Goal: Task Accomplishment & Management: Complete application form

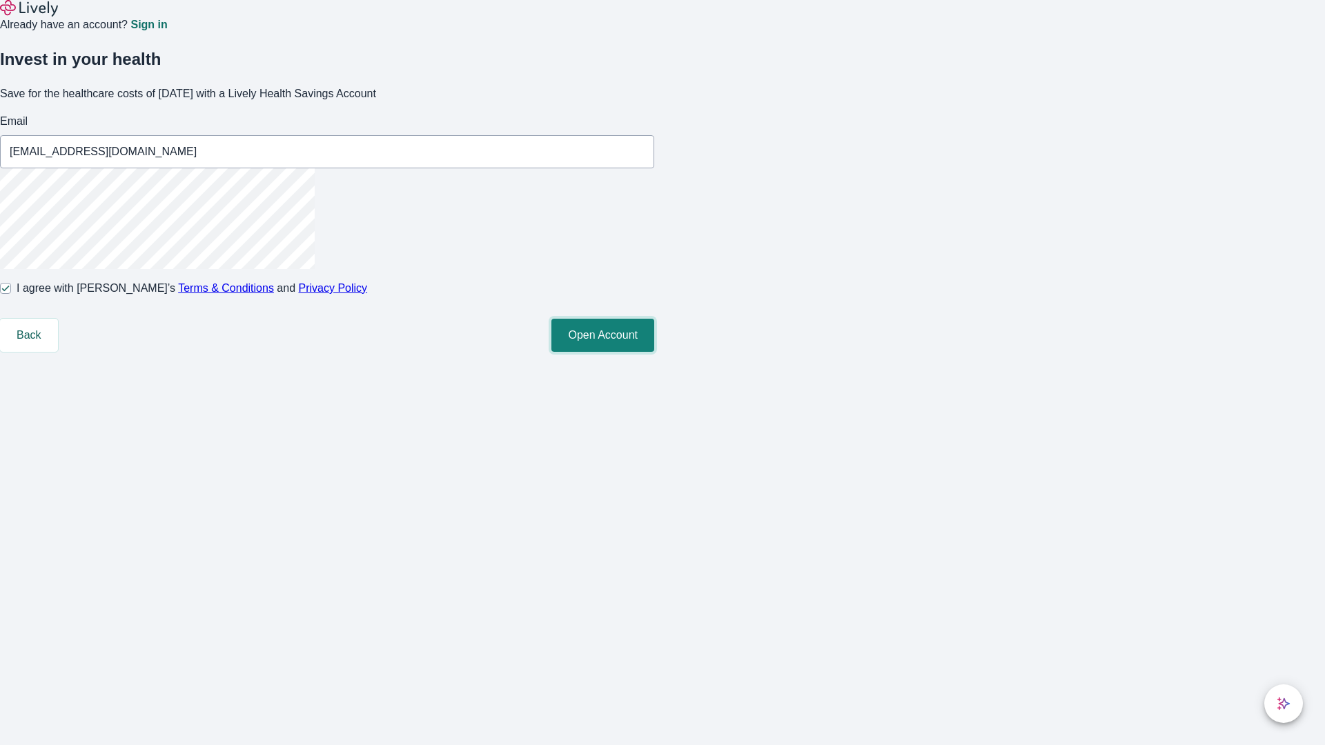
click at [654, 352] on button "Open Account" at bounding box center [602, 335] width 103 height 33
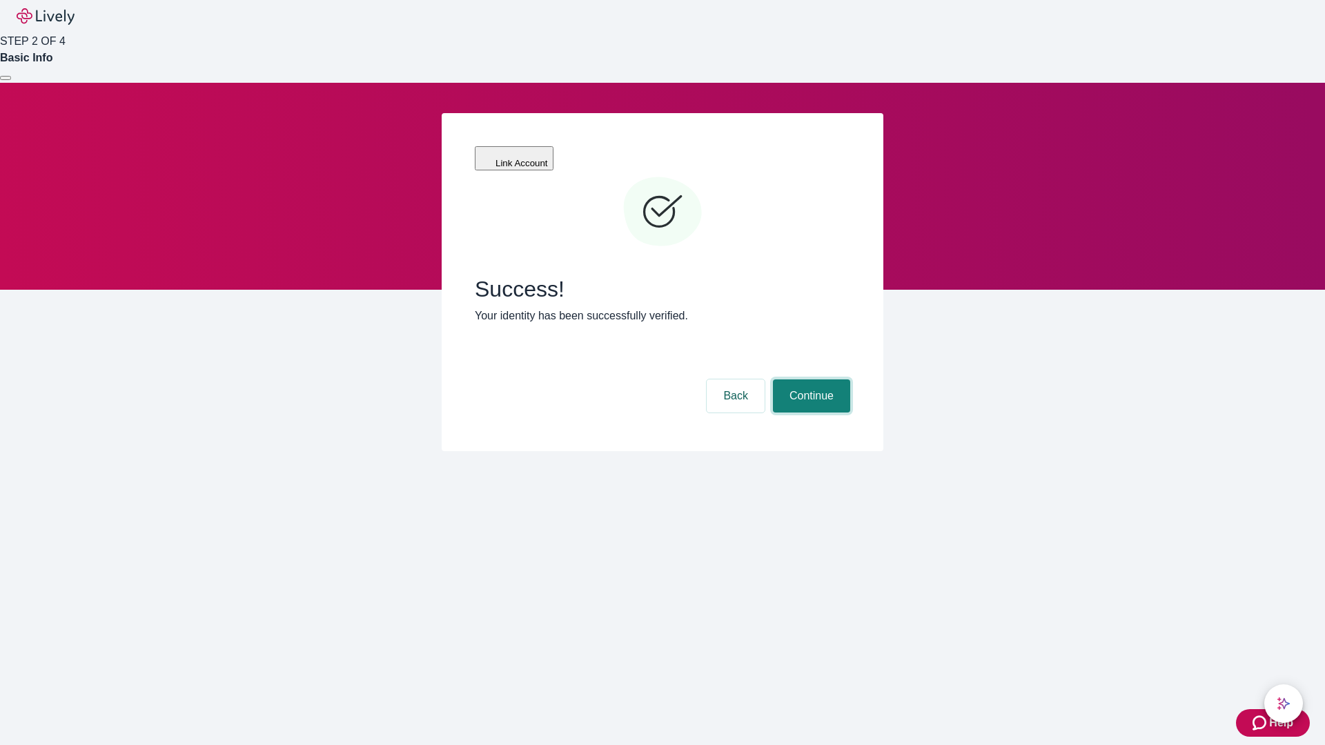
click at [809, 380] on button "Continue" at bounding box center [811, 396] width 77 height 33
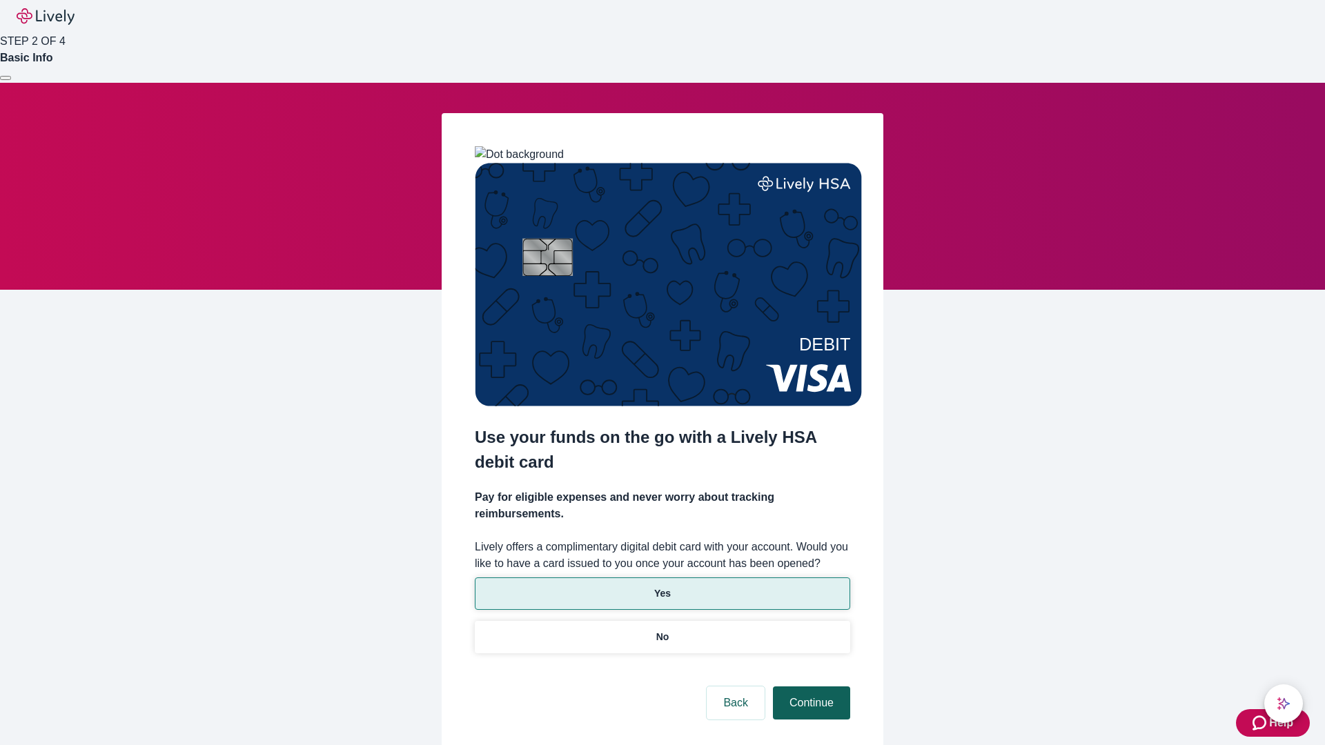
click at [662, 630] on p "No" at bounding box center [662, 637] width 13 height 14
click at [809, 687] on button "Continue" at bounding box center [811, 703] width 77 height 33
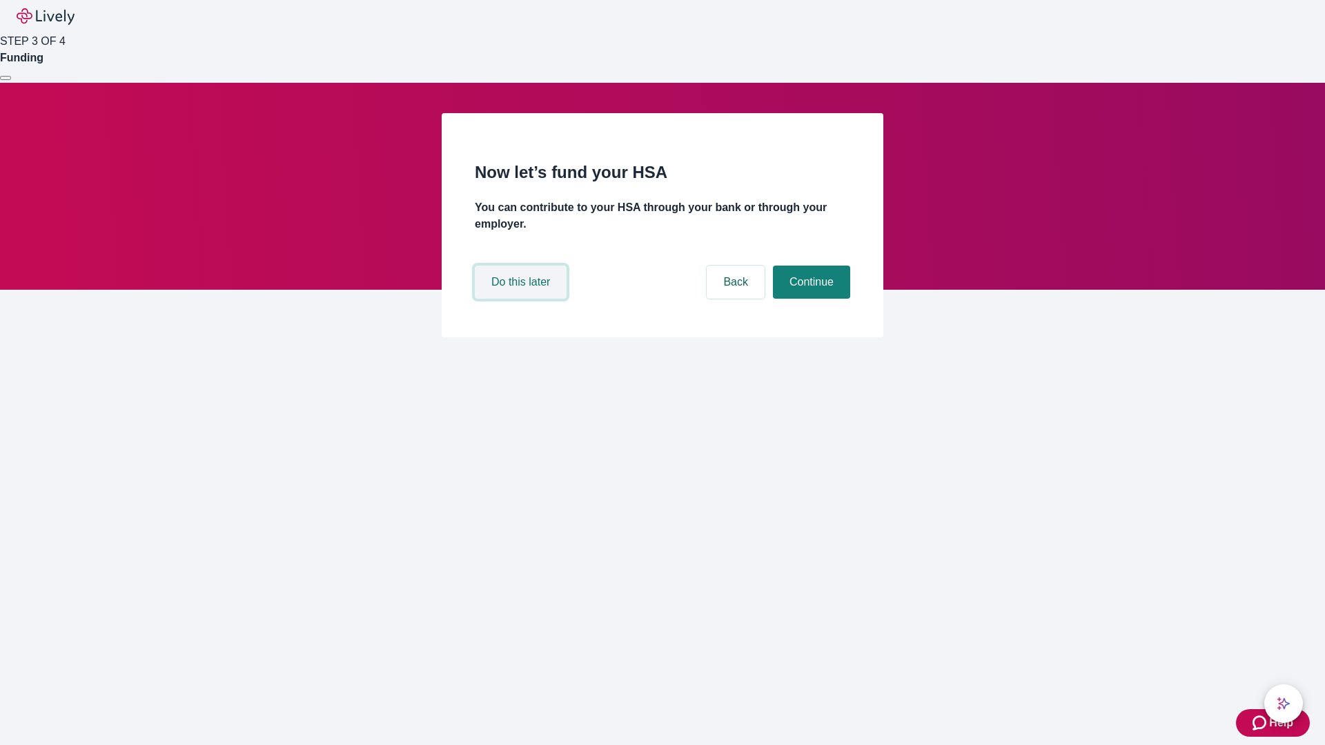
click at [522, 299] on button "Do this later" at bounding box center [521, 282] width 92 height 33
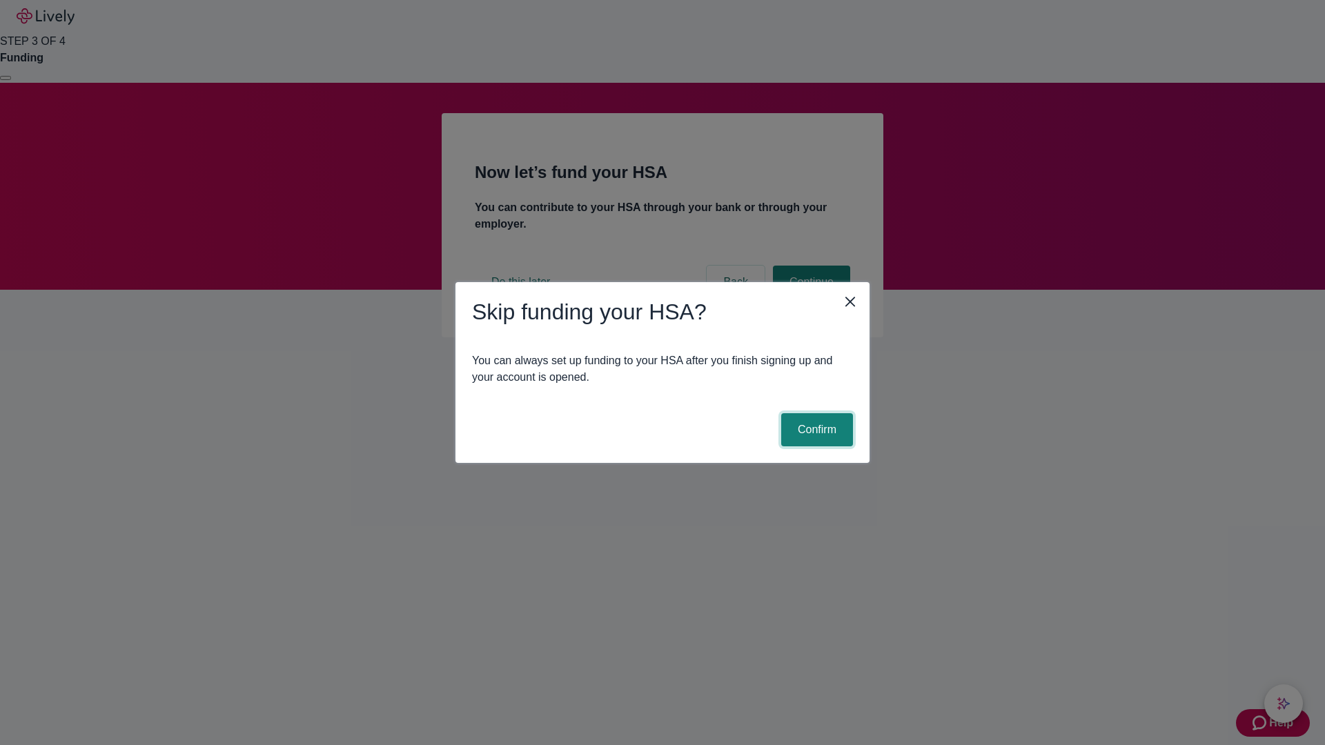
click at [815, 430] on button "Confirm" at bounding box center [817, 429] width 72 height 33
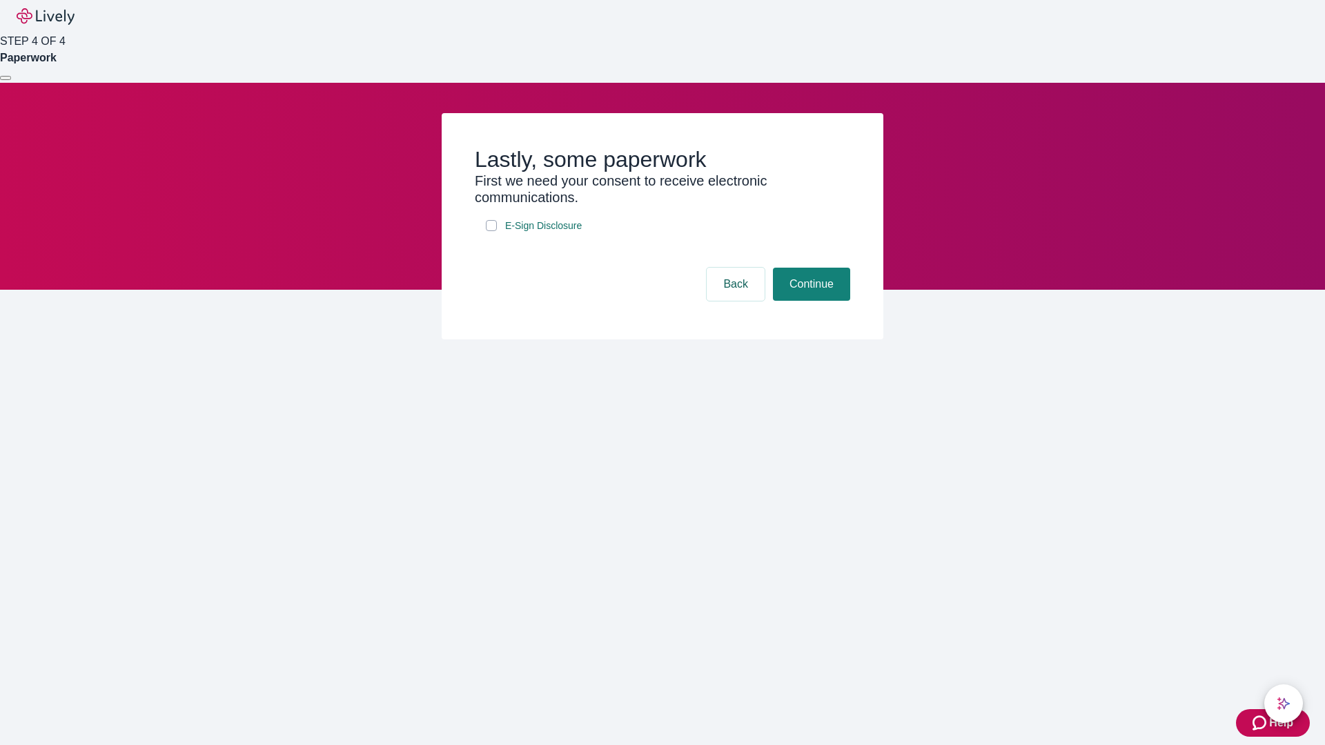
click at [491, 231] on input "E-Sign Disclosure" at bounding box center [491, 225] width 11 height 11
checkbox input "true"
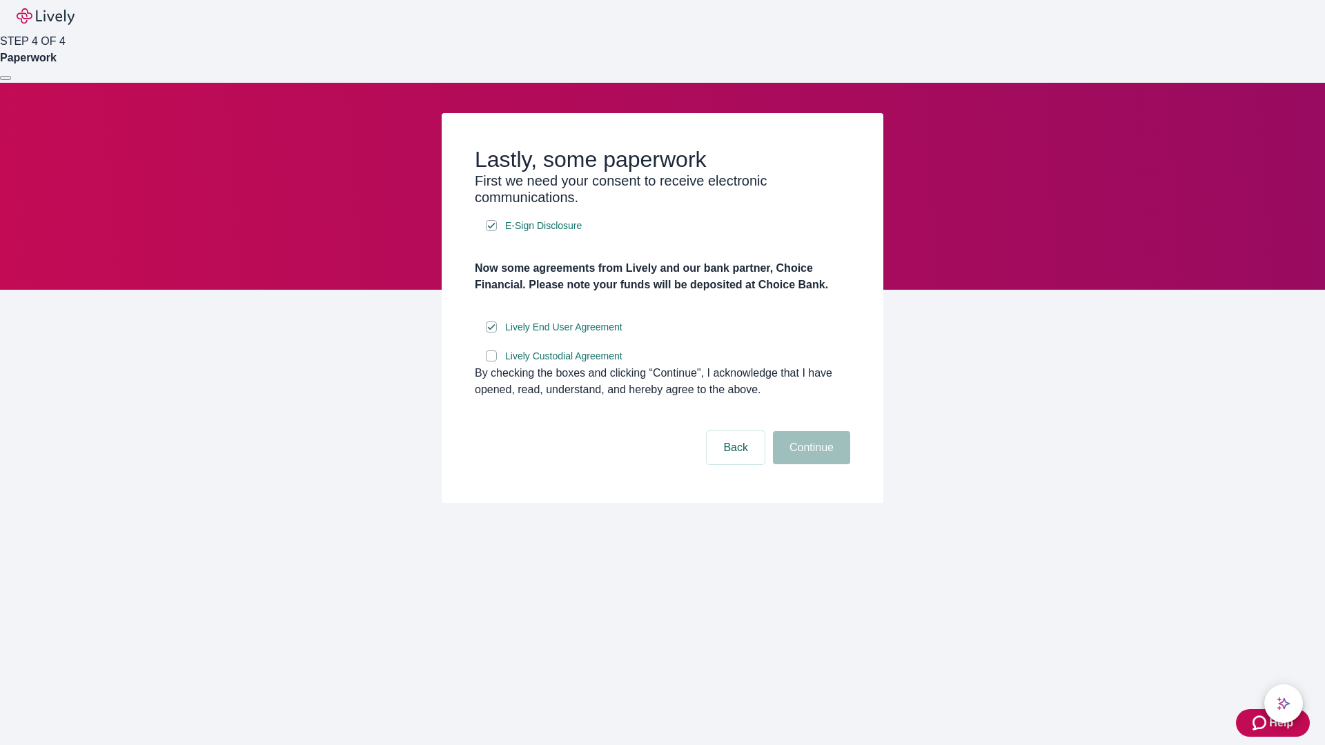
click at [491, 362] on input "Lively Custodial Agreement" at bounding box center [491, 356] width 11 height 11
checkbox input "true"
click at [809, 464] on button "Continue" at bounding box center [811, 447] width 77 height 33
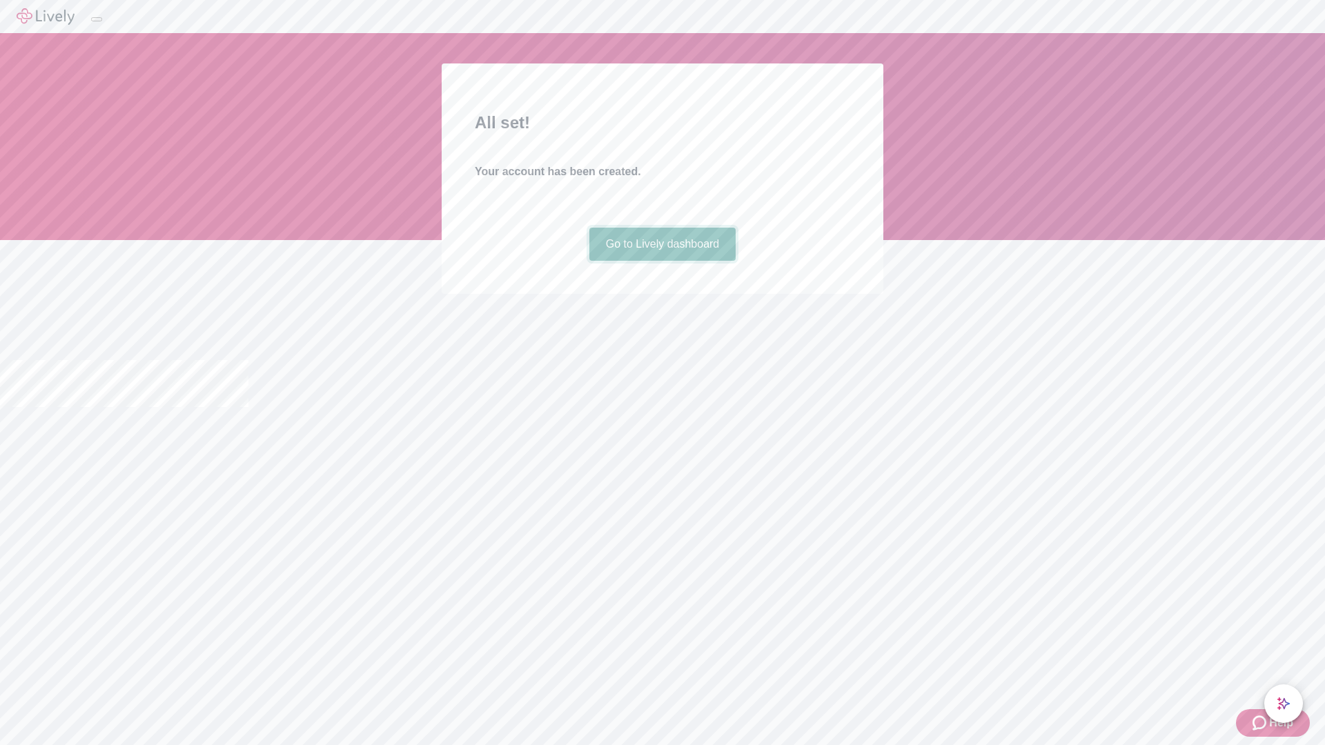
click at [662, 261] on link "Go to Lively dashboard" at bounding box center [662, 244] width 147 height 33
